Goal: Task Accomplishment & Management: Complete application form

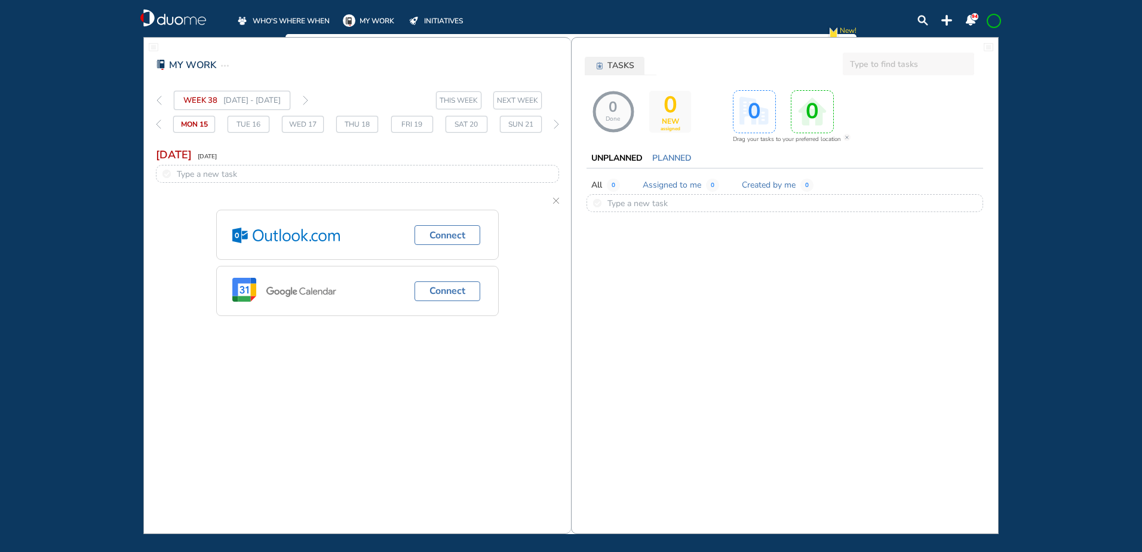
click at [287, 20] on span "WHO'S WHERE WHEN" at bounding box center [291, 21] width 77 height 12
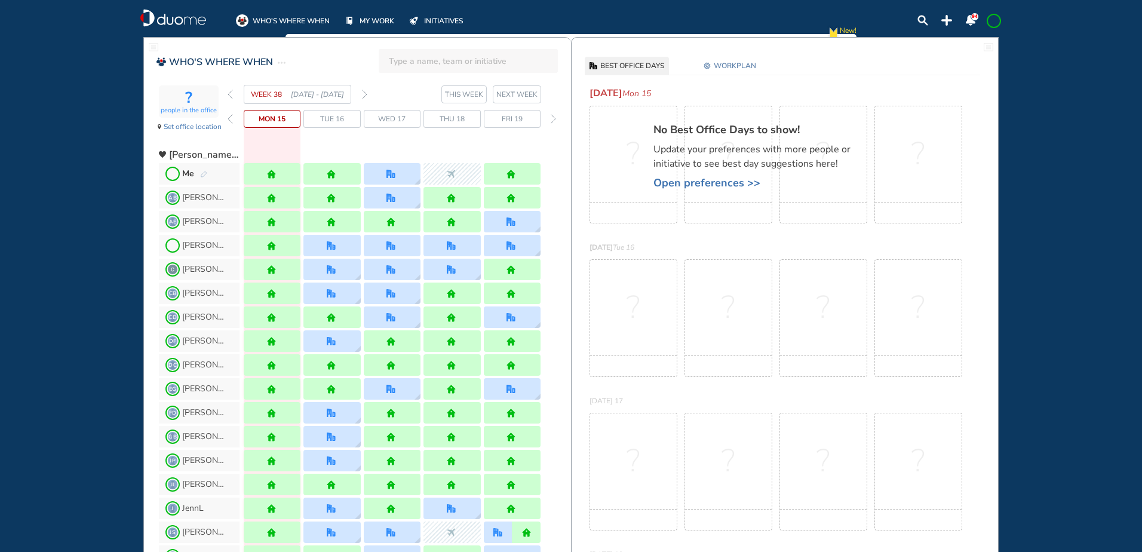
drag, startPoint x: 201, startPoint y: 173, endPoint x: 228, endPoint y: 163, distance: 28.7
click at [201, 173] on img "pen-edit" at bounding box center [203, 175] width 7 height 8
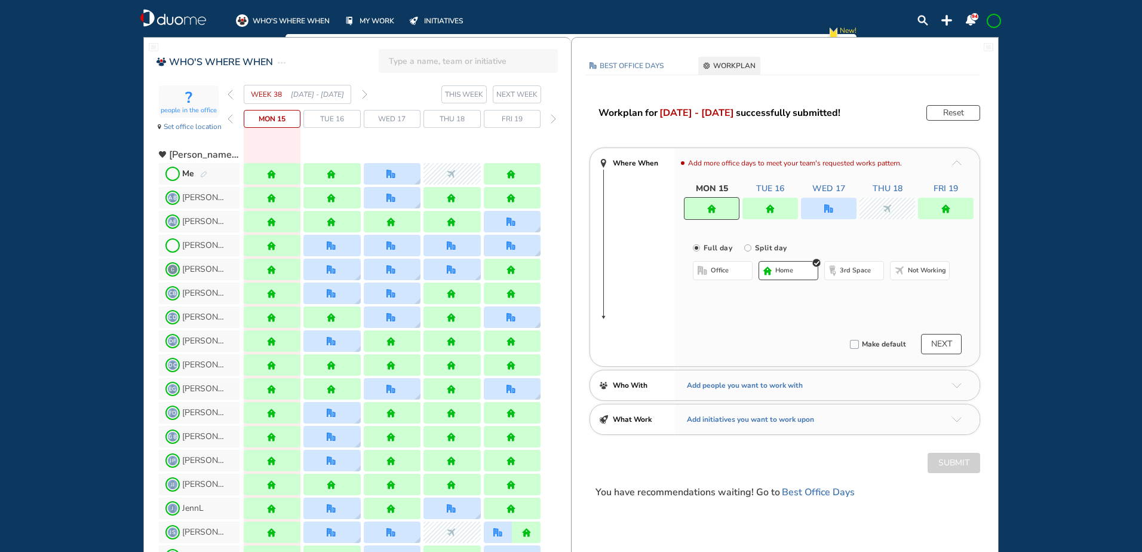
click at [364, 94] on img "forward week" at bounding box center [364, 95] width 5 height 10
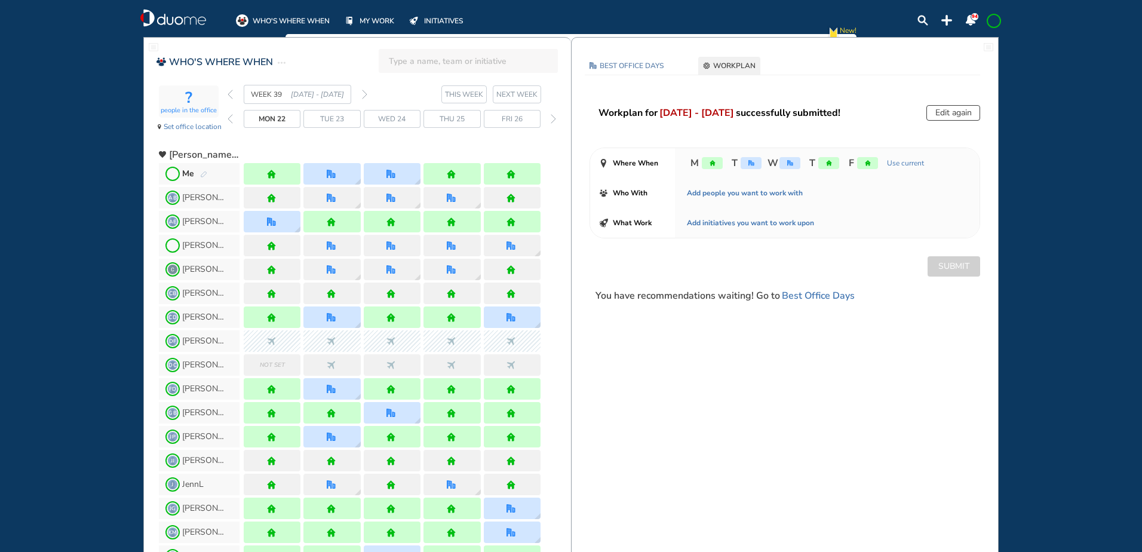
click at [364, 94] on img "forward week" at bounding box center [364, 95] width 5 height 10
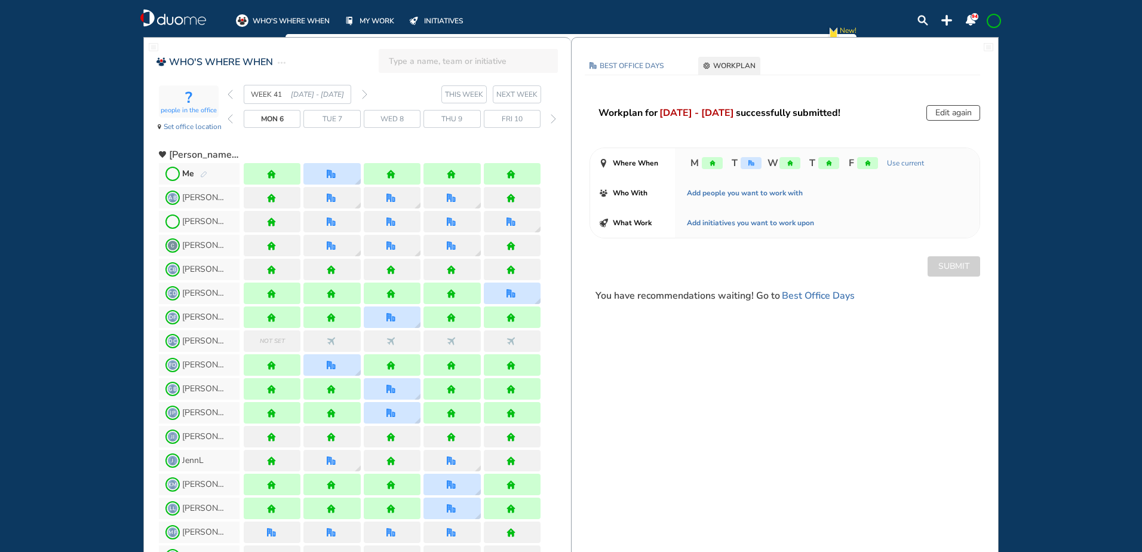
click at [364, 94] on img "forward week" at bounding box center [364, 95] width 5 height 10
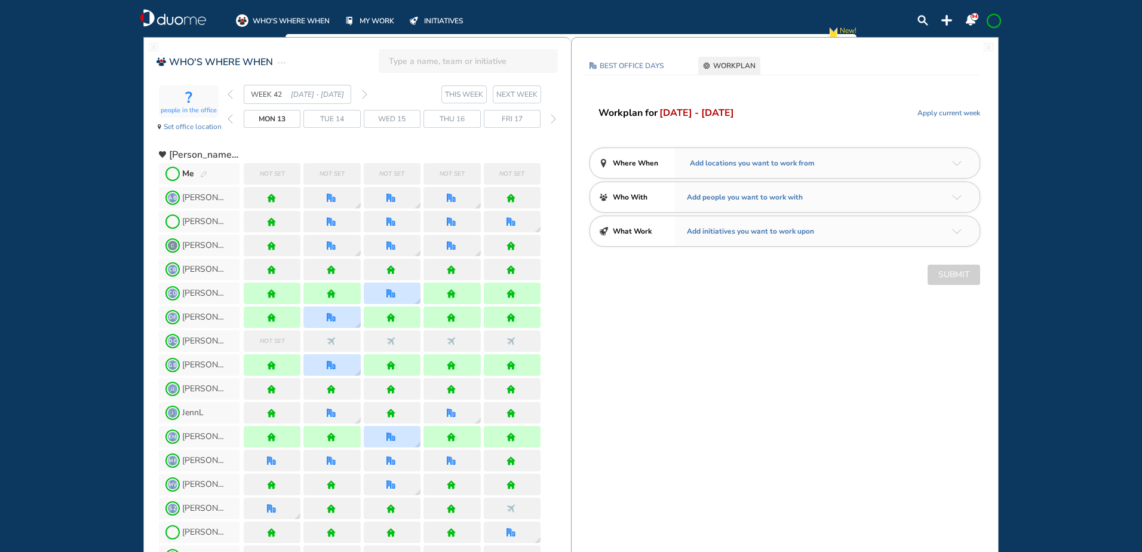
click at [228, 93] on img "back week" at bounding box center [230, 95] width 5 height 10
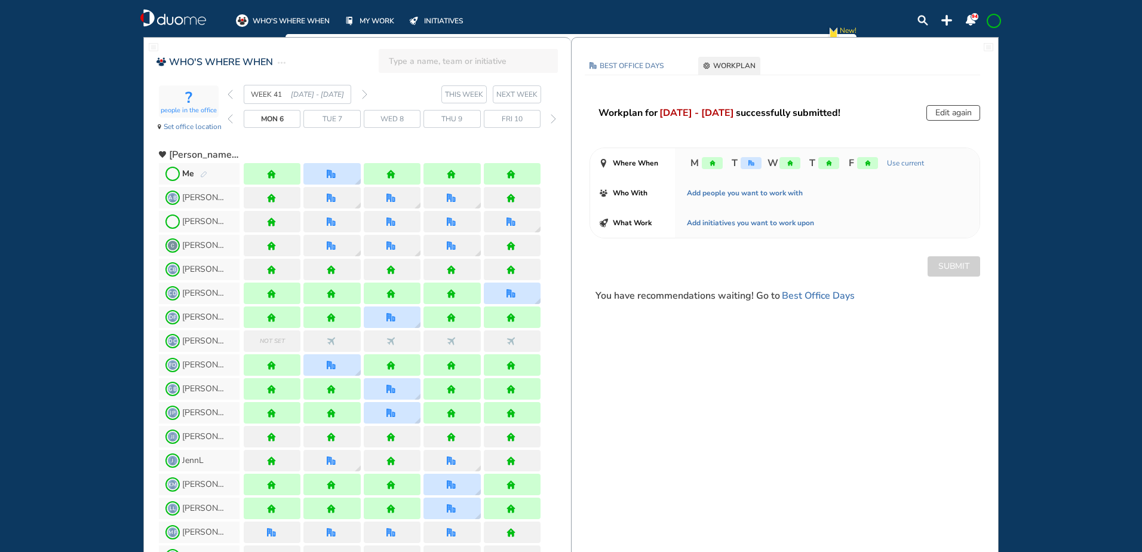
click at [231, 93] on img "back week" at bounding box center [230, 95] width 5 height 10
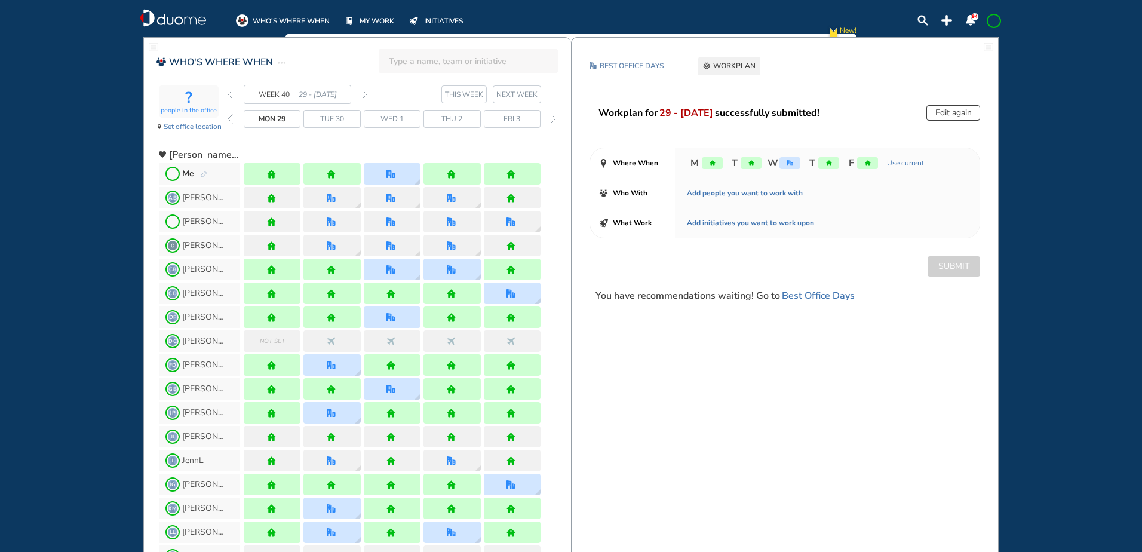
click at [363, 93] on img "forward week" at bounding box center [364, 95] width 5 height 10
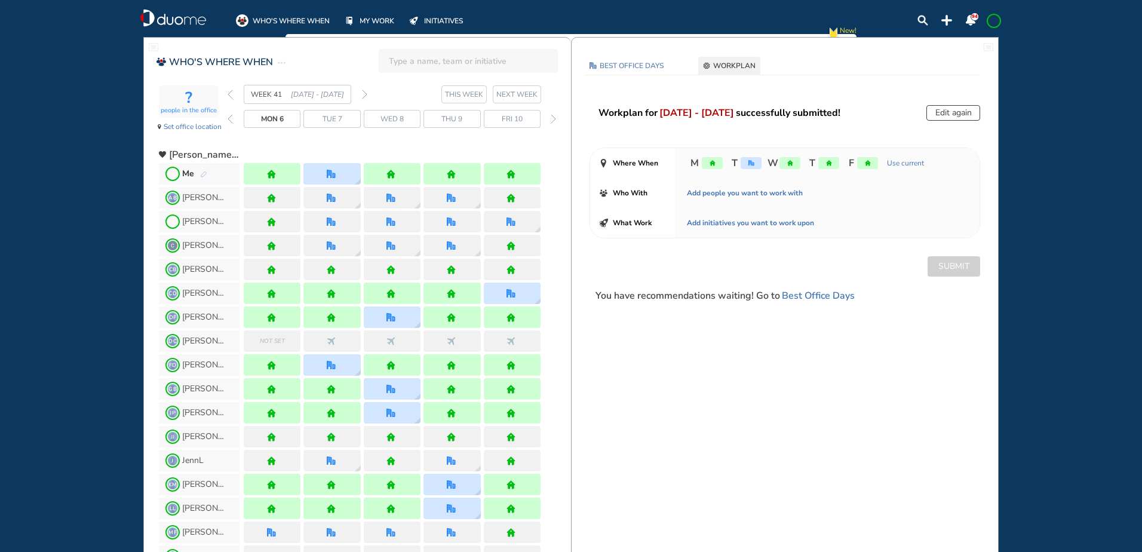
click at [364, 96] on img "forward week" at bounding box center [364, 95] width 5 height 10
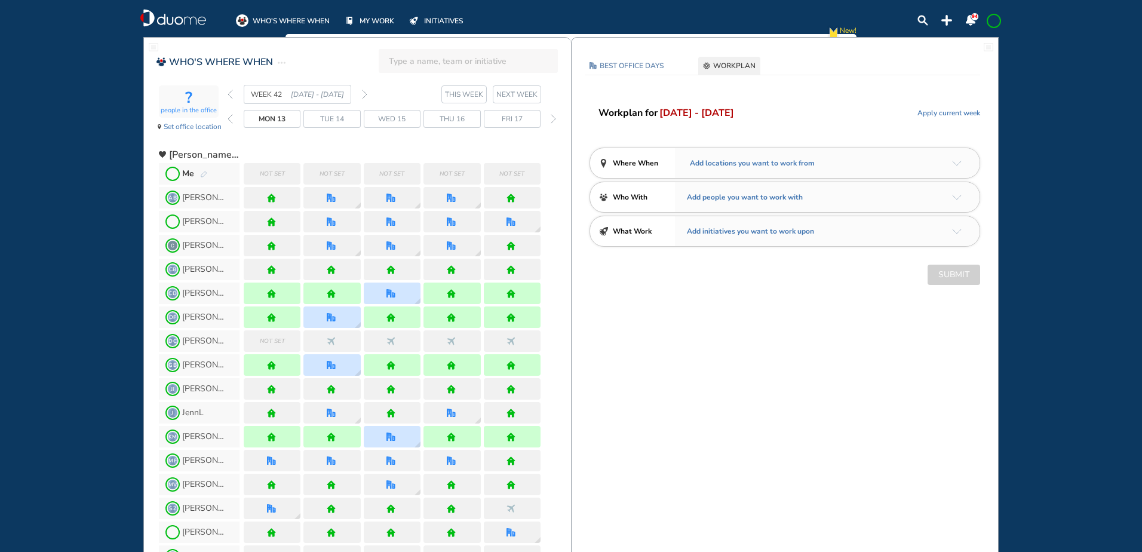
click at [202, 173] on img "pen-edit" at bounding box center [203, 175] width 7 height 8
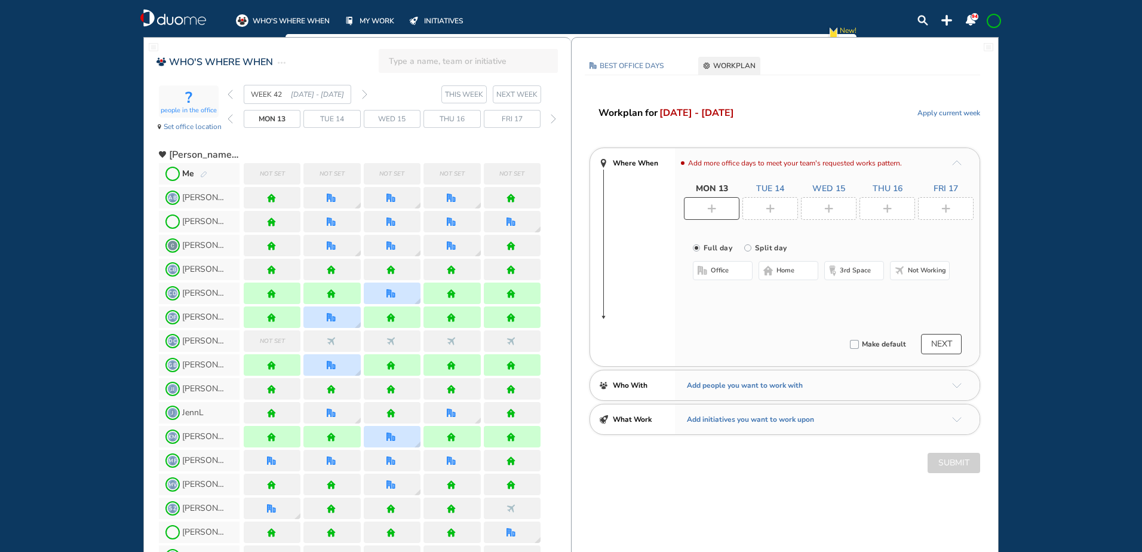
click at [774, 206] on img "plus-rounded-bdbdbd" at bounding box center [770, 208] width 9 height 9
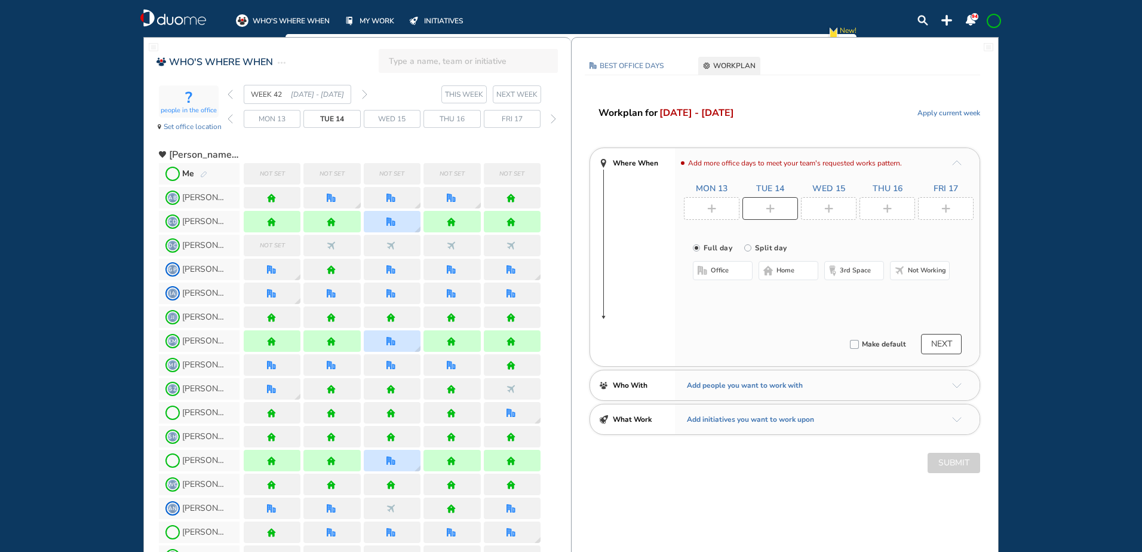
click at [728, 275] on span "office" at bounding box center [720, 271] width 18 height 10
click at [725, 292] on button "Select location" at bounding box center [725, 295] width 48 height 12
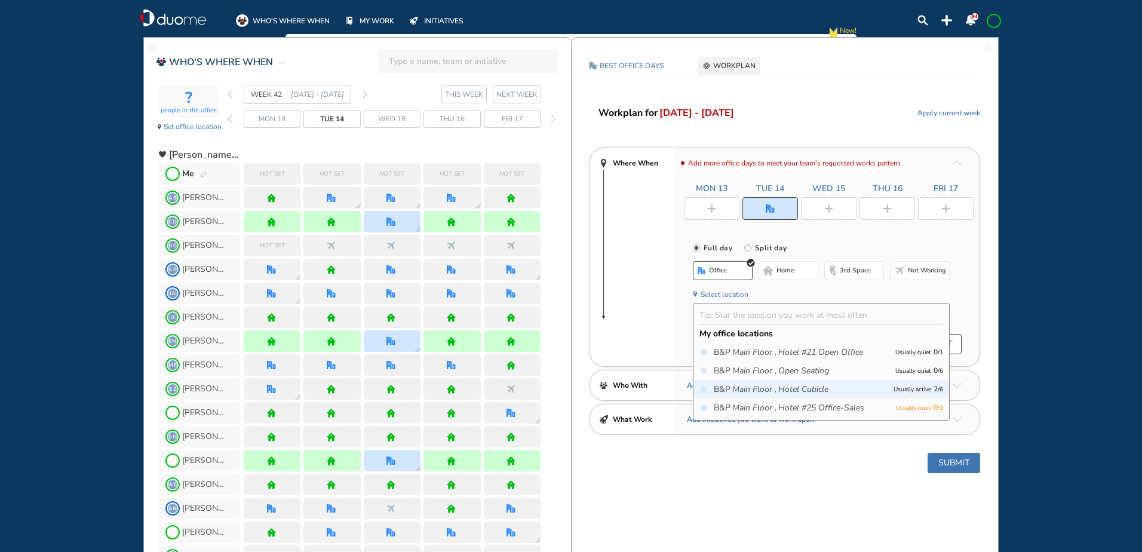
click at [820, 387] on icon "Hotel Cubicle" at bounding box center [804, 390] width 50 height 12
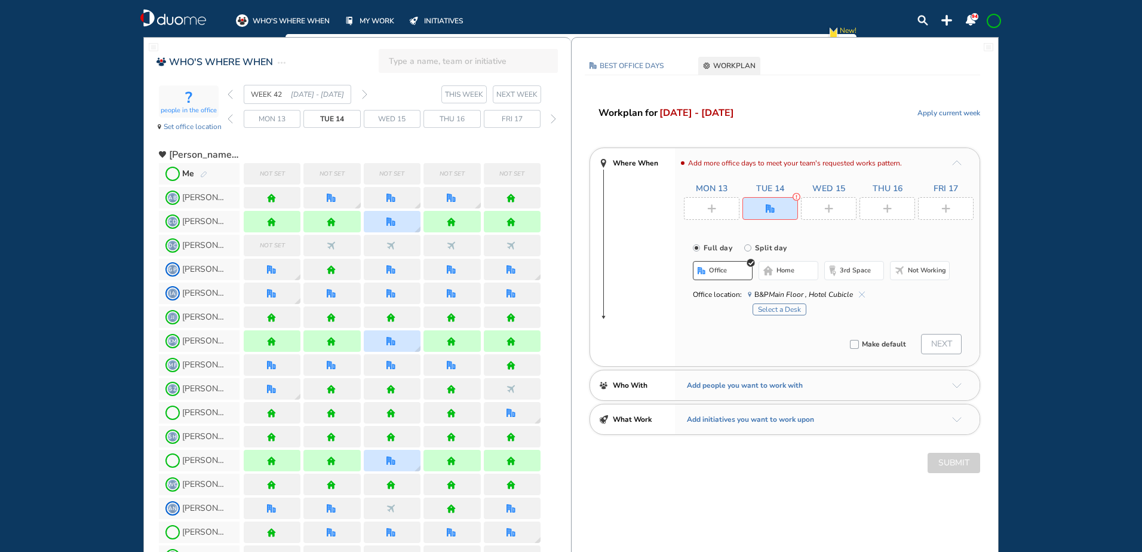
click at [779, 310] on button "Select a Desk" at bounding box center [780, 310] width 54 height 12
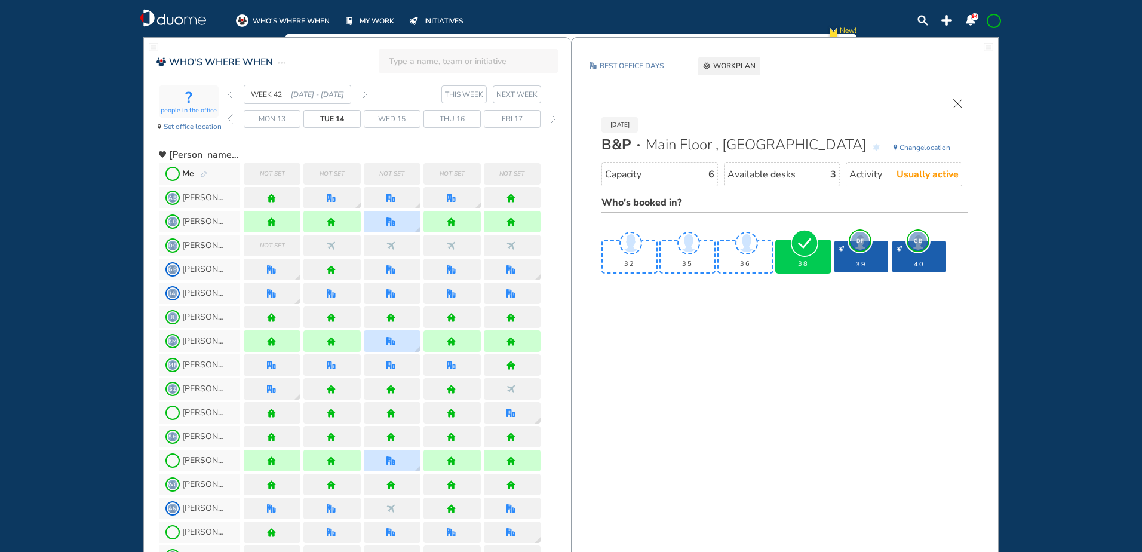
click at [804, 247] on img "tick-rounded-background" at bounding box center [804, 242] width 27 height 27
click at [750, 243] on img "tick-rounded-outline" at bounding box center [746, 243] width 27 height 28
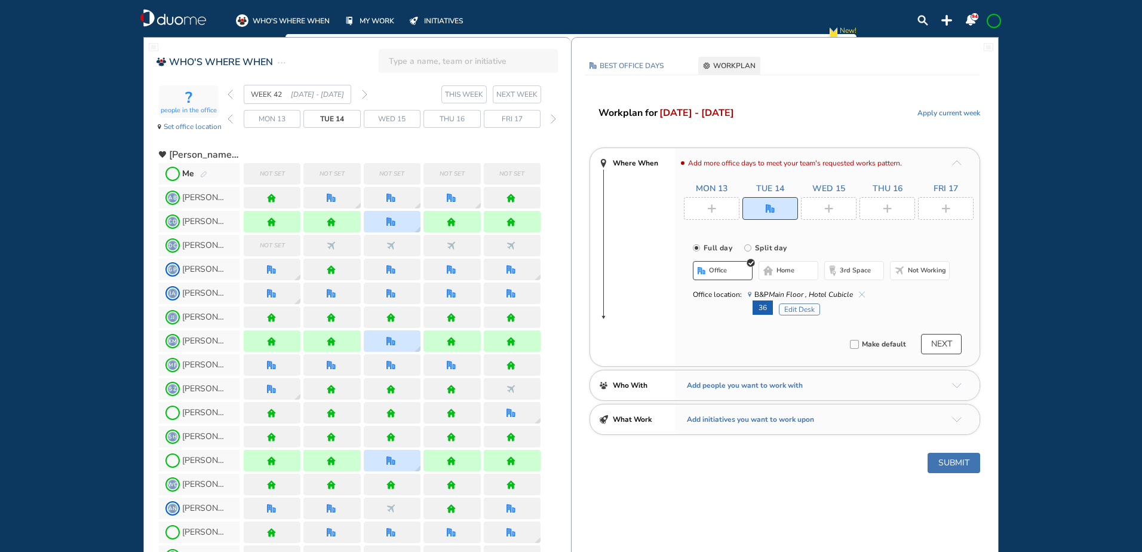
click at [703, 201] on div at bounding box center [712, 208] width 56 height 23
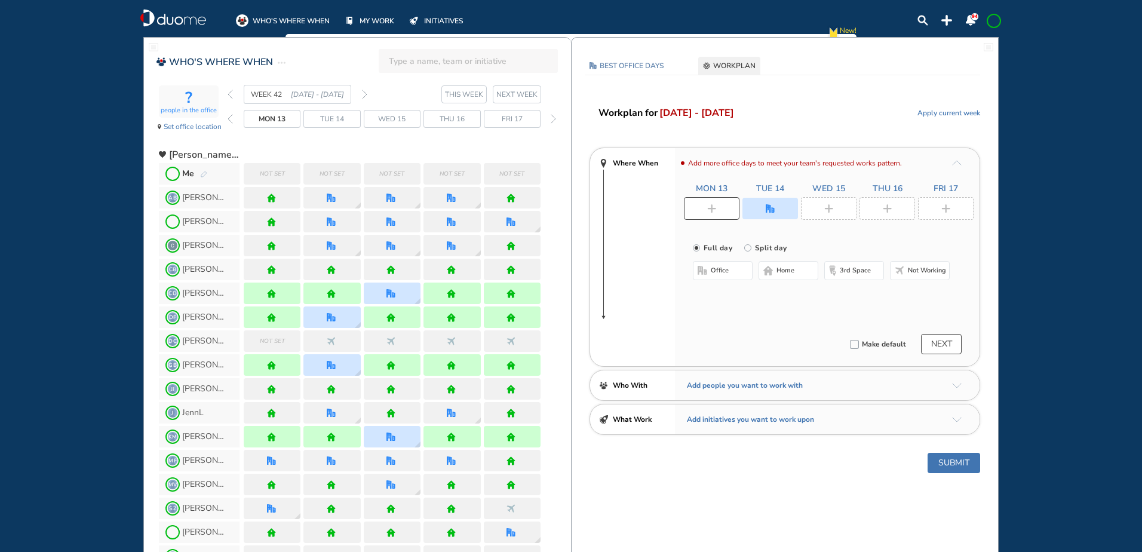
click at [786, 271] on span "home" at bounding box center [786, 271] width 18 height 10
click at [958, 209] on div at bounding box center [946, 208] width 56 height 23
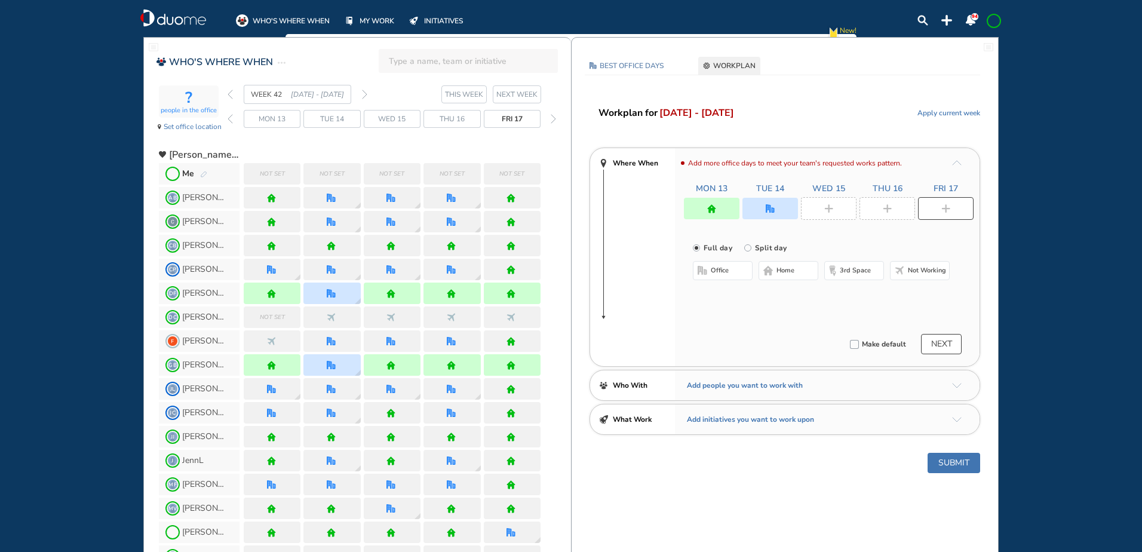
click at [778, 278] on button "home" at bounding box center [789, 270] width 60 height 19
drag, startPoint x: 902, startPoint y: 207, endPoint x: 855, endPoint y: 235, distance: 54.7
click at [902, 207] on div at bounding box center [888, 208] width 56 height 23
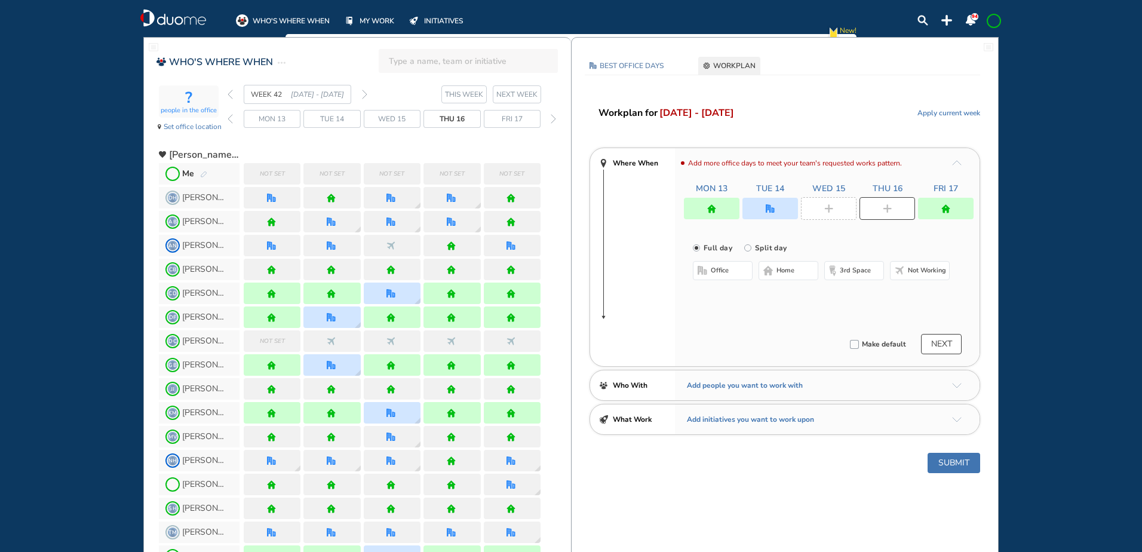
click at [786, 269] on span "home" at bounding box center [786, 271] width 18 height 10
click at [838, 210] on div at bounding box center [829, 208] width 56 height 23
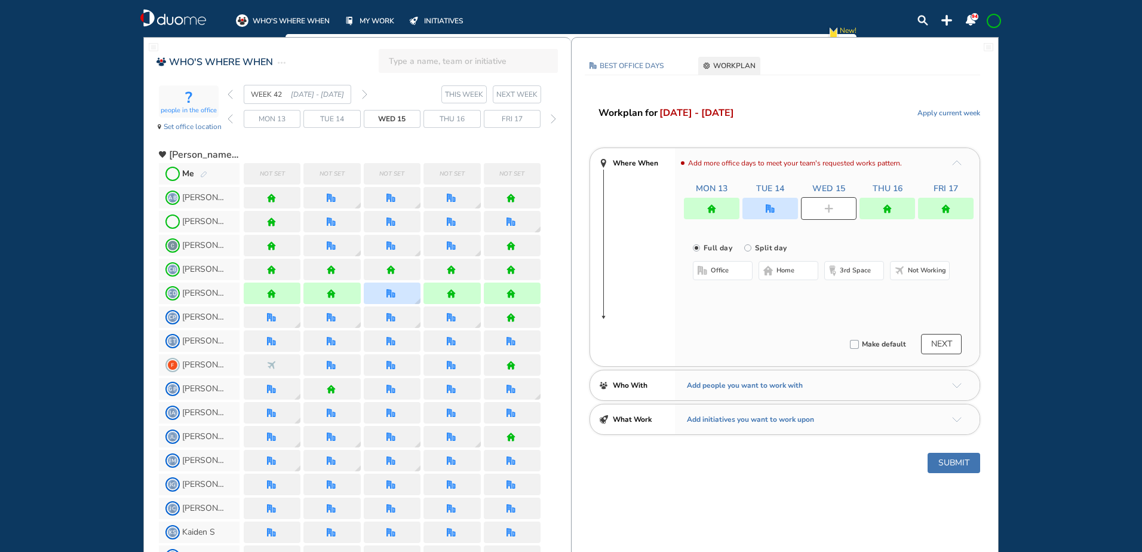
click at [787, 269] on span "home" at bounding box center [786, 271] width 18 height 10
click at [724, 269] on span "office" at bounding box center [720, 271] width 18 height 10
click at [731, 293] on button "Select location" at bounding box center [725, 295] width 48 height 12
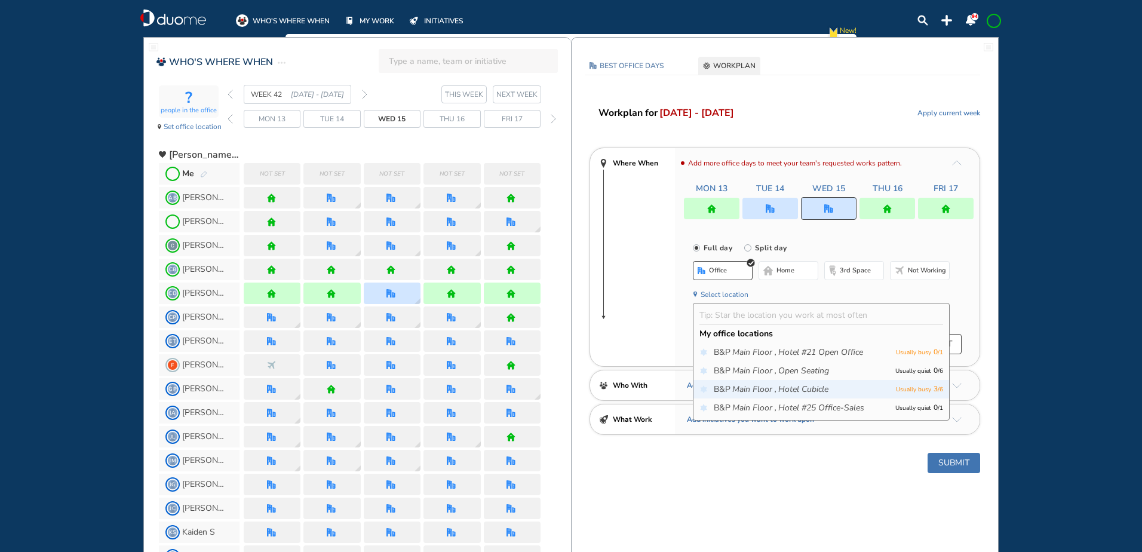
click at [882, 390] on span "B&P Main Floor , Hotel Cubicle" at bounding box center [802, 390] width 176 height 12
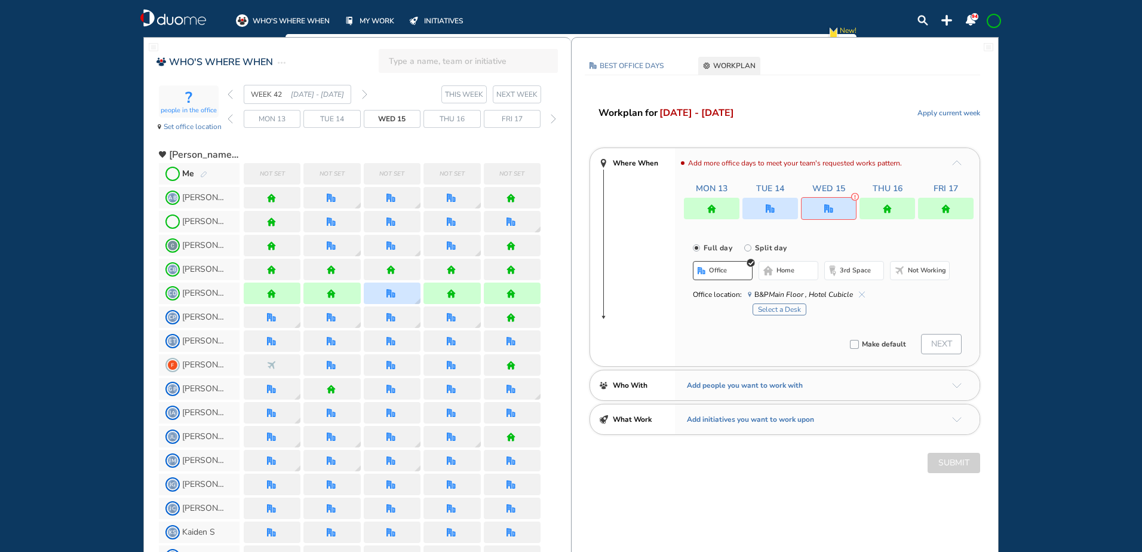
click at [794, 309] on button "Select a Desk" at bounding box center [780, 310] width 54 height 12
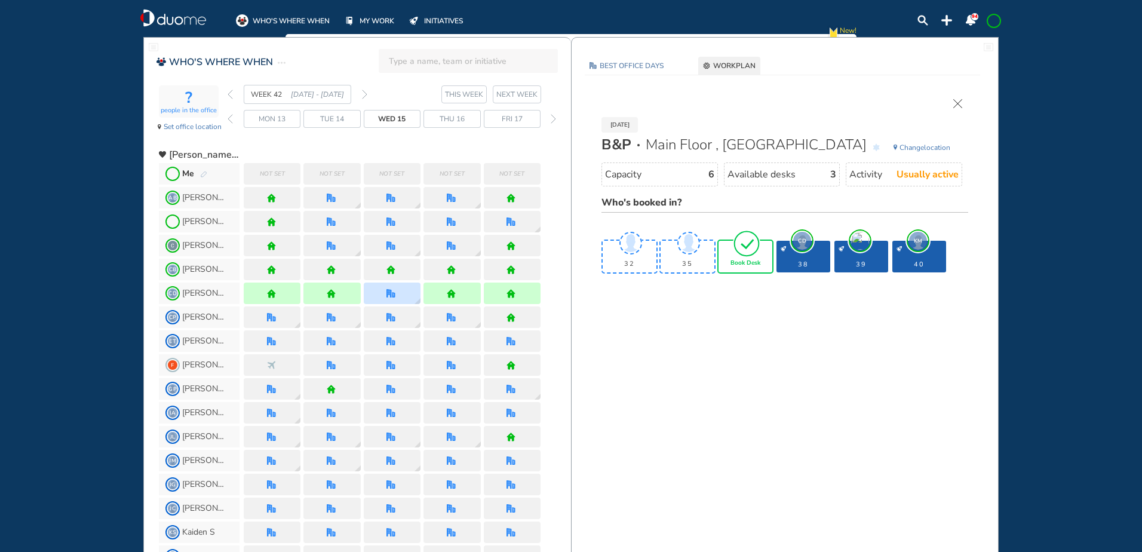
click at [752, 248] on img "tick-rounded-outline" at bounding box center [746, 243] width 27 height 28
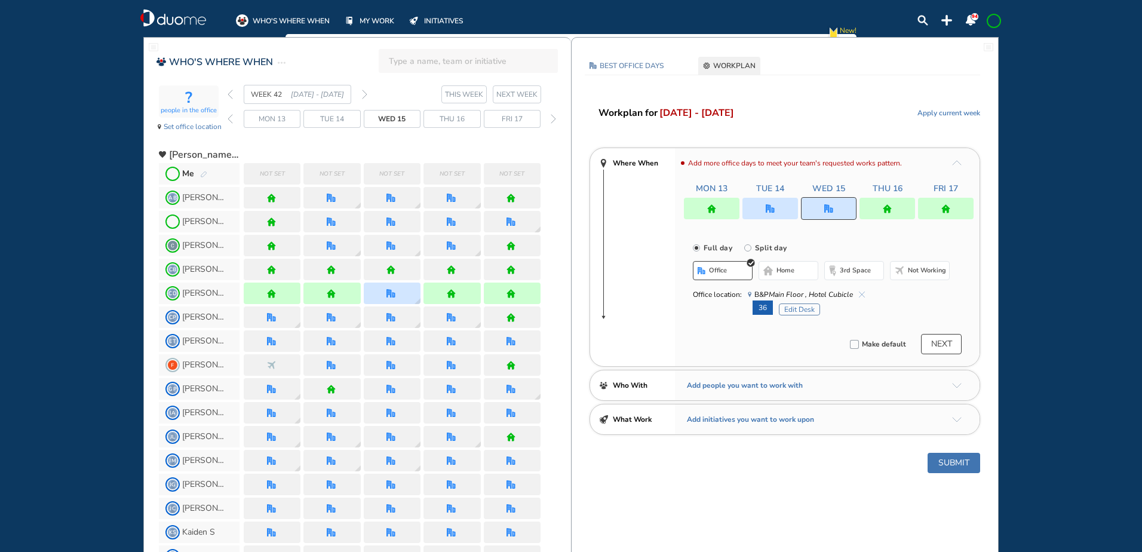
click at [958, 464] on button "Submit" at bounding box center [954, 463] width 53 height 20
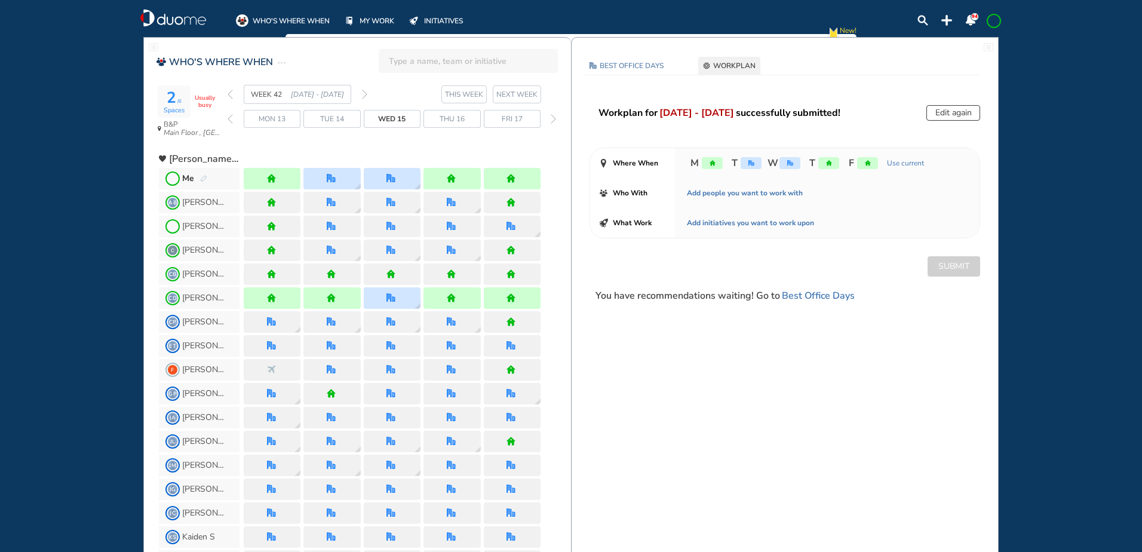
click at [229, 92] on img "back week" at bounding box center [230, 95] width 5 height 10
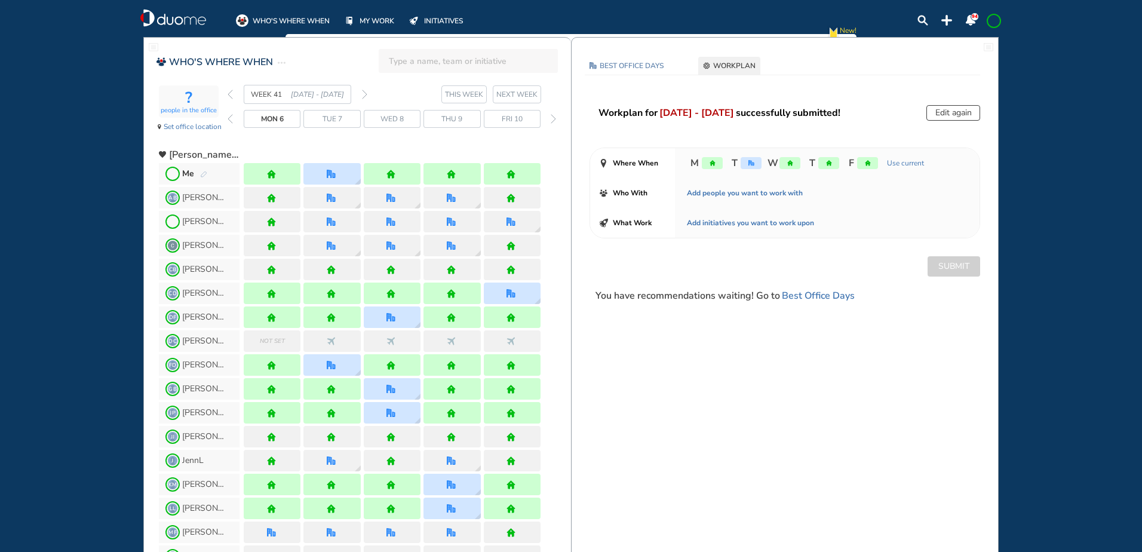
click at [364, 93] on img "forward week" at bounding box center [364, 95] width 5 height 10
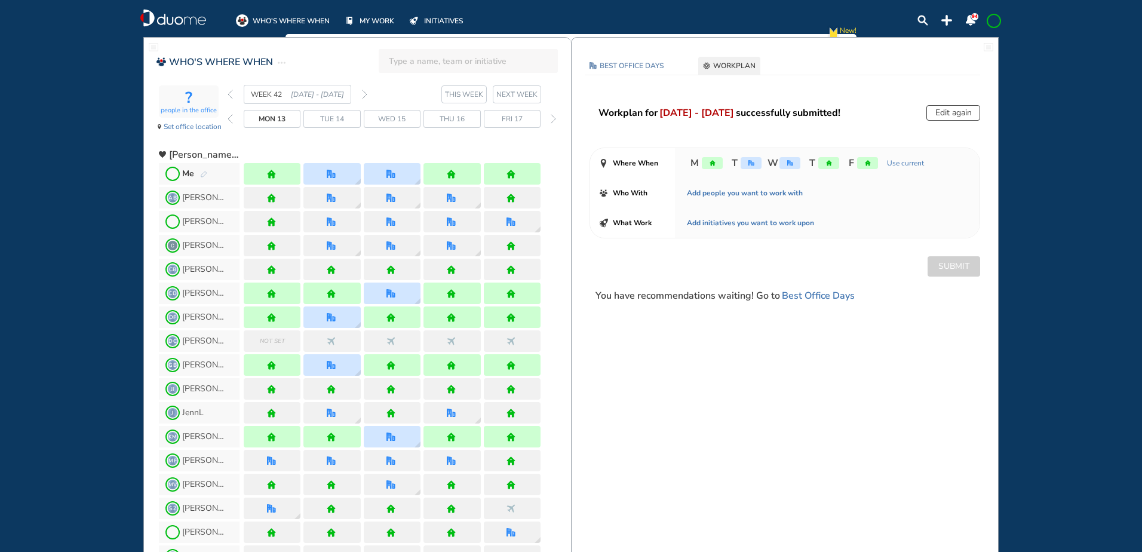
click at [364, 93] on img "forward week" at bounding box center [364, 95] width 5 height 10
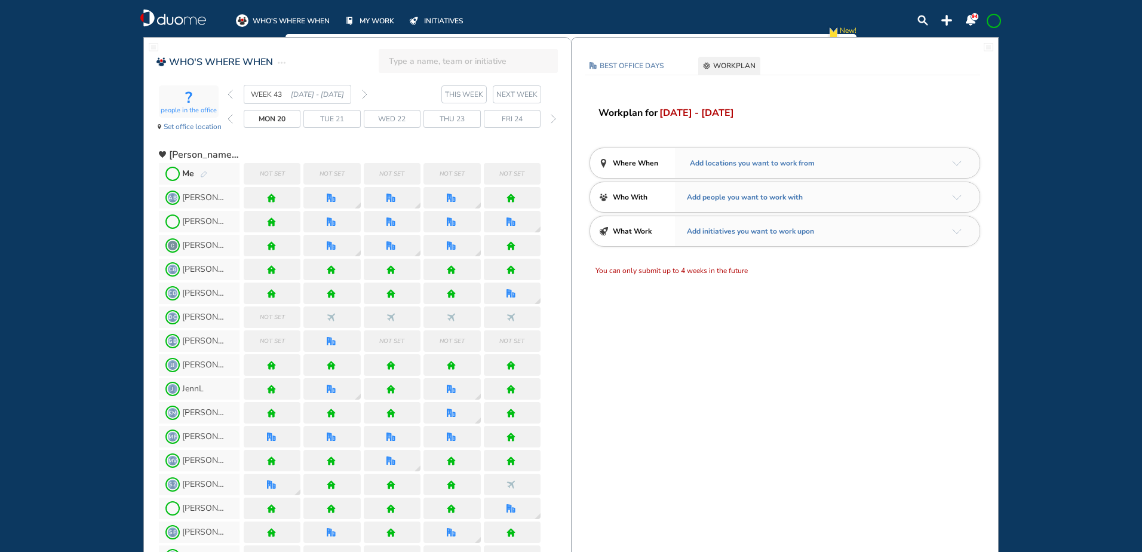
click at [230, 92] on img "back week" at bounding box center [230, 95] width 5 height 10
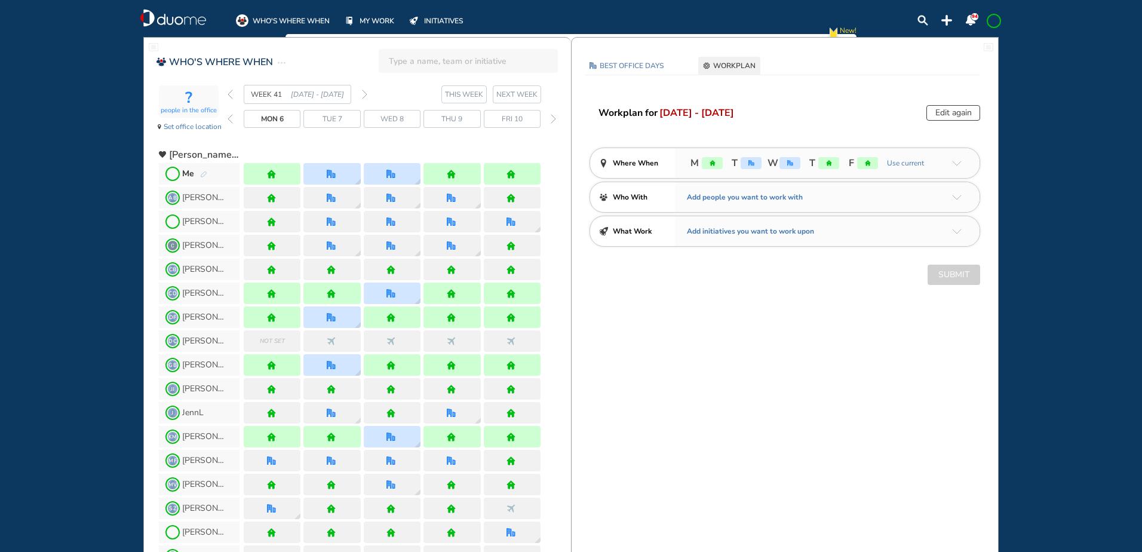
click at [230, 92] on img "back week" at bounding box center [230, 95] width 5 height 10
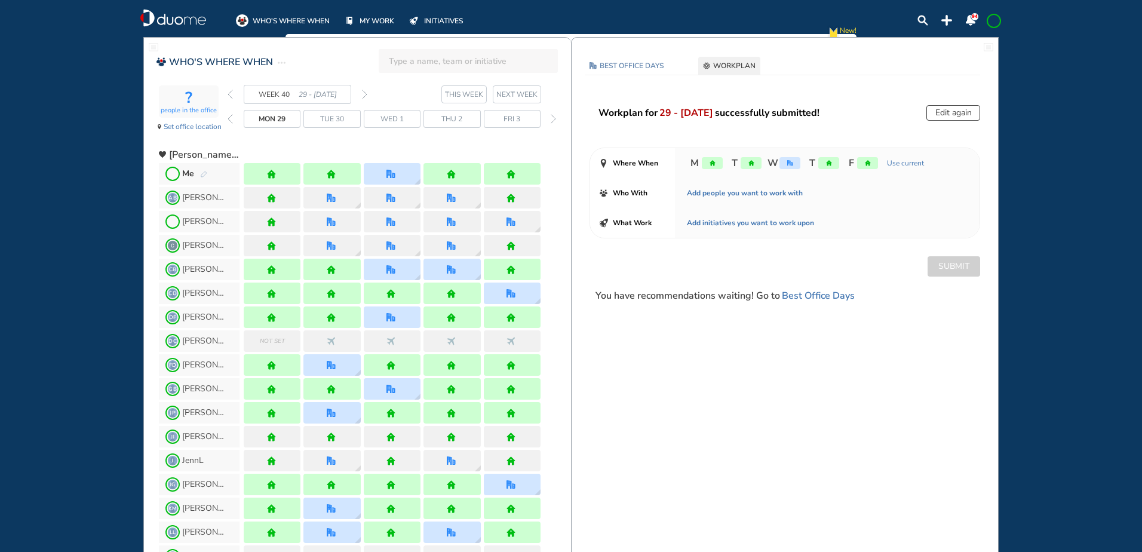
click at [230, 92] on img "back week" at bounding box center [230, 95] width 5 height 10
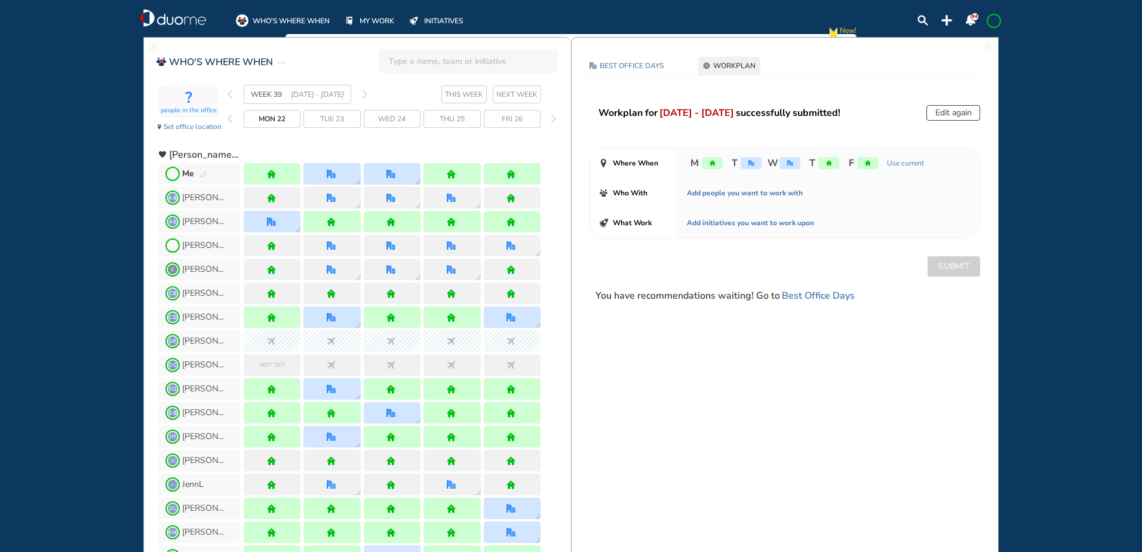
click at [367, 93] on img "forward week" at bounding box center [364, 95] width 5 height 10
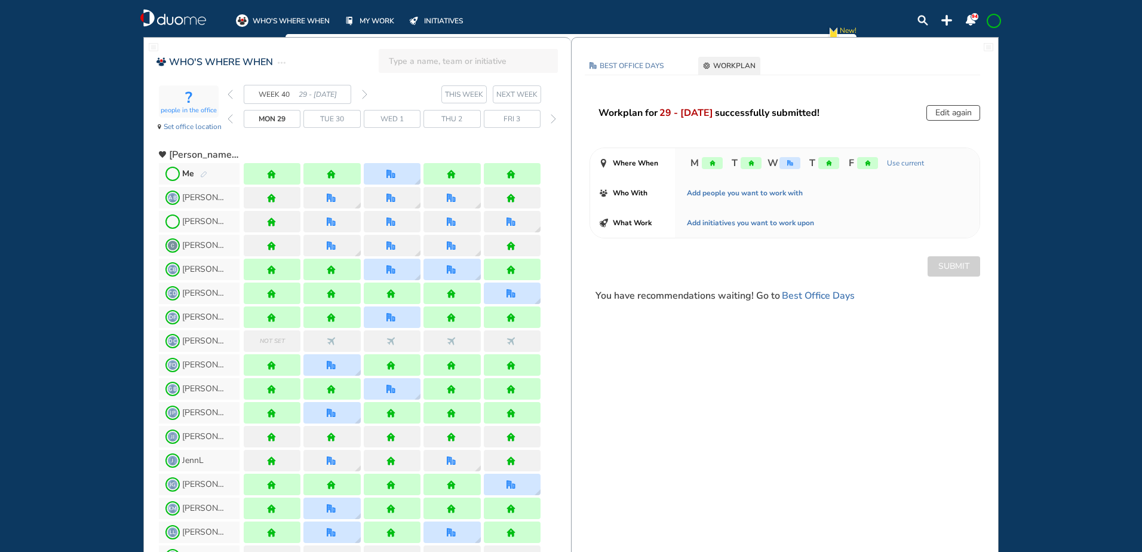
click at [201, 171] on img "pen-edit" at bounding box center [203, 175] width 7 height 8
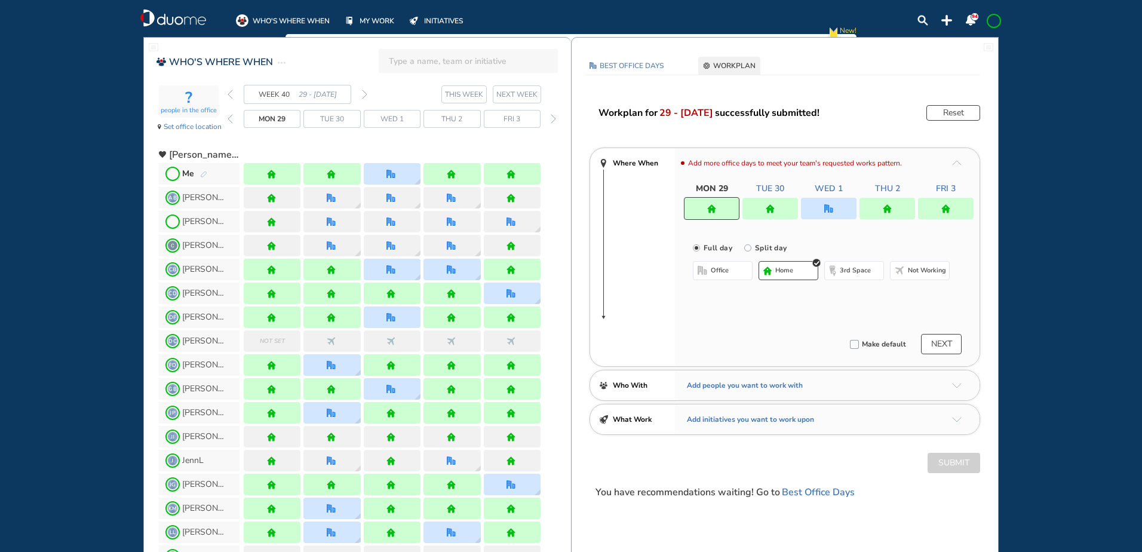
click at [839, 203] on div at bounding box center [829, 209] width 56 height 22
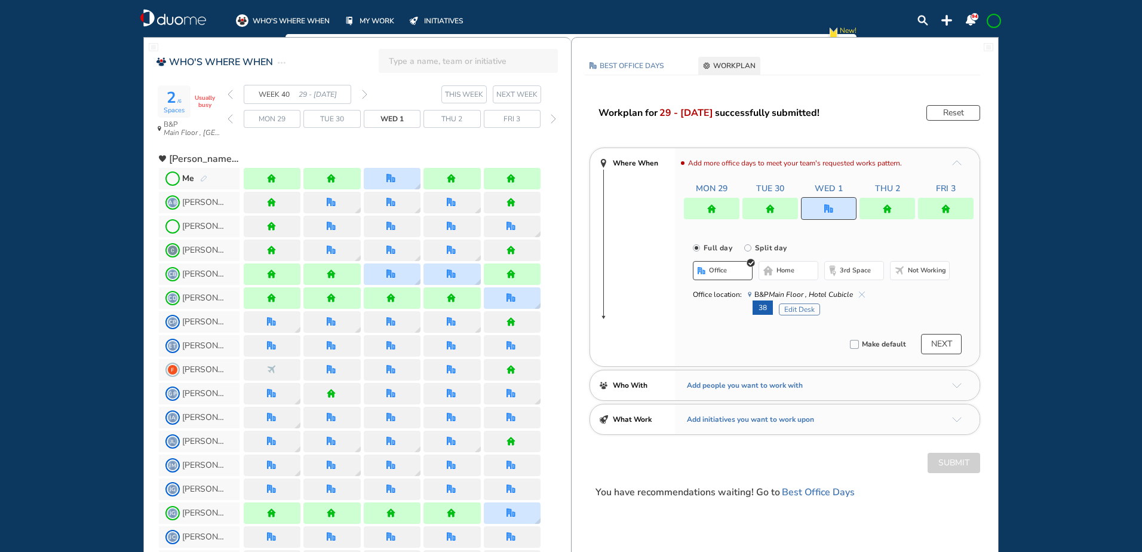
click at [859, 294] on img "cross-thin-blue" at bounding box center [862, 295] width 6 height 6
click at [787, 271] on span "home" at bounding box center [786, 271] width 18 height 10
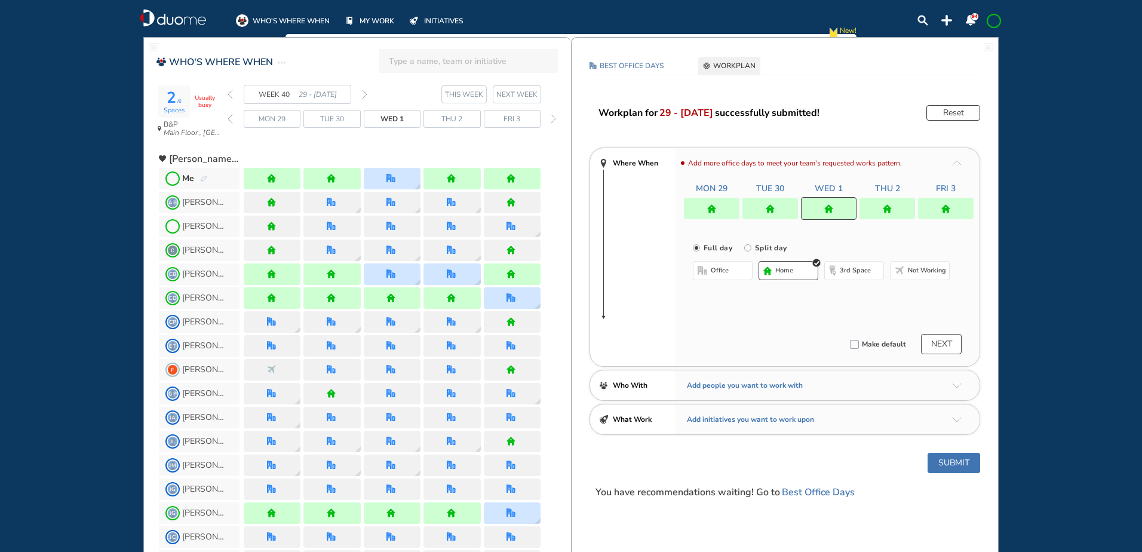
click at [955, 462] on button "Submit" at bounding box center [954, 463] width 53 height 20
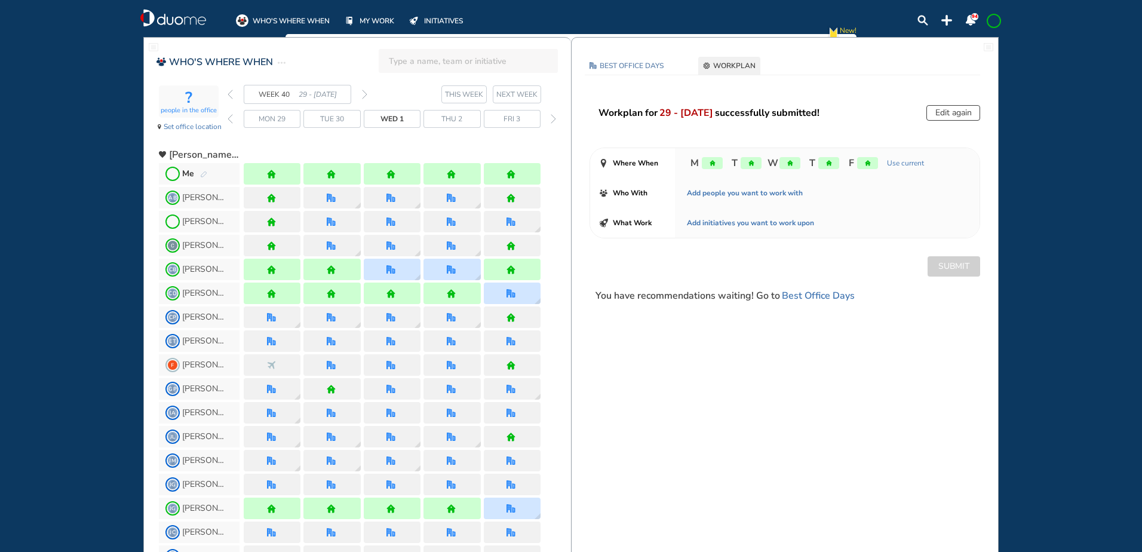
click at [363, 91] on img "forward week" at bounding box center [364, 95] width 5 height 10
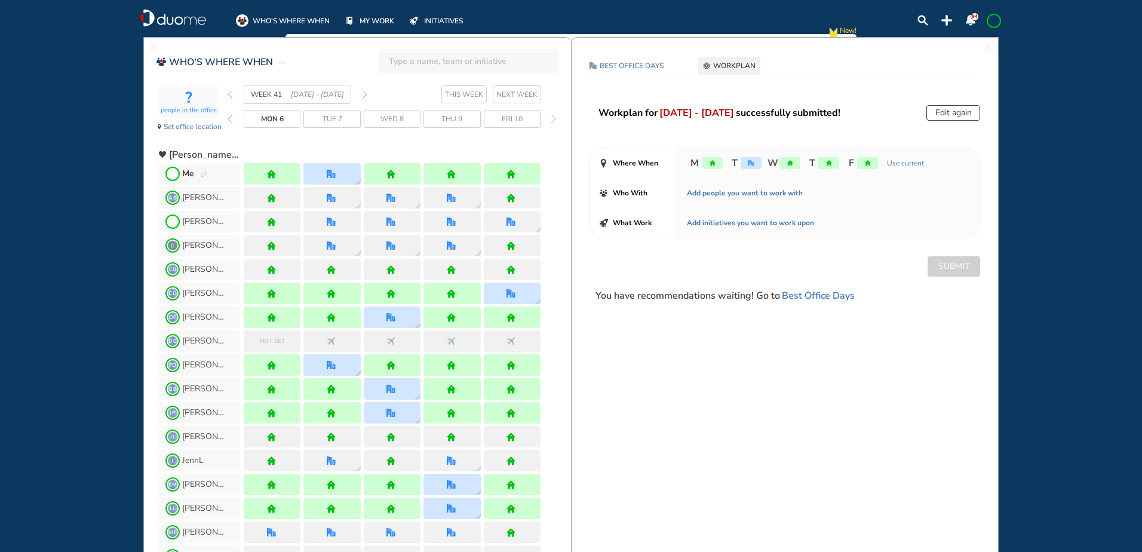
click at [365, 96] on img "forward week" at bounding box center [364, 95] width 5 height 10
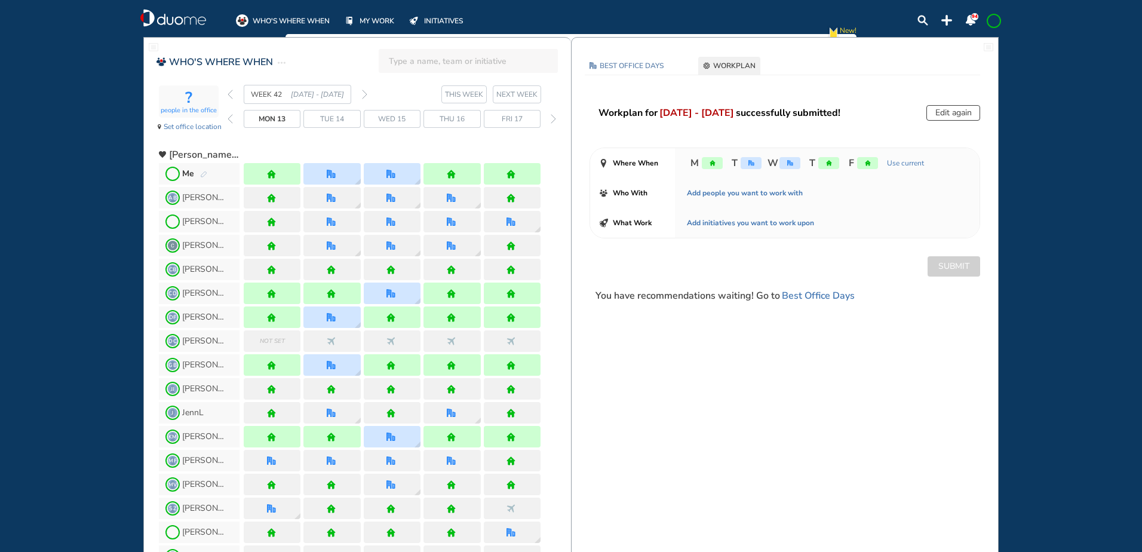
click at [365, 96] on img "forward week" at bounding box center [364, 95] width 5 height 10
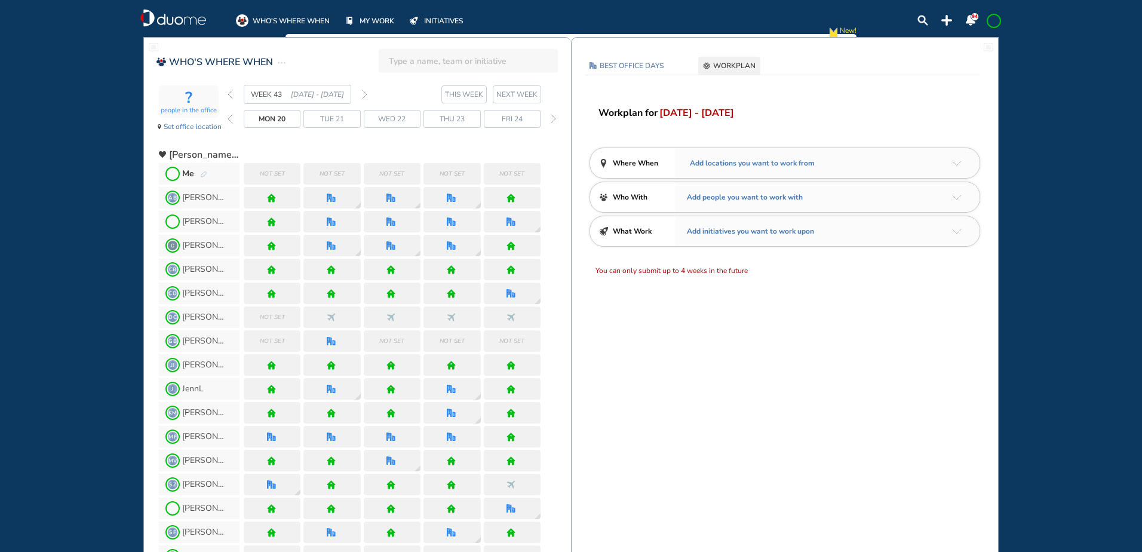
click at [271, 16] on span "WHO'S WHERE WHEN" at bounding box center [291, 21] width 77 height 12
